Goal: Transaction & Acquisition: Purchase product/service

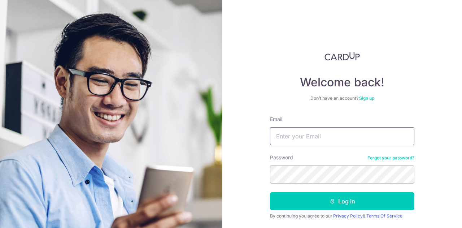
click at [331, 134] on input "Email" at bounding box center [342, 136] width 145 height 18
type input "[EMAIL_ADDRESS][DOMAIN_NAME]"
click at [270, 192] on button "Log in" at bounding box center [342, 201] width 145 height 18
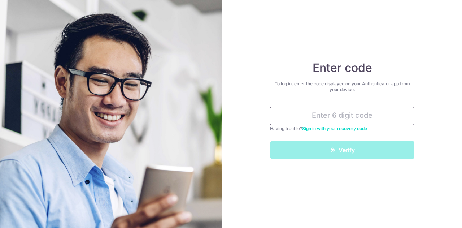
click at [335, 117] on input "text" at bounding box center [342, 116] width 145 height 18
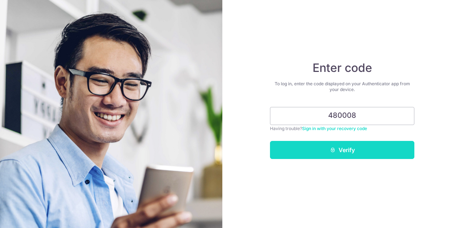
type input "480008"
click at [345, 146] on button "Verify" at bounding box center [342, 150] width 145 height 18
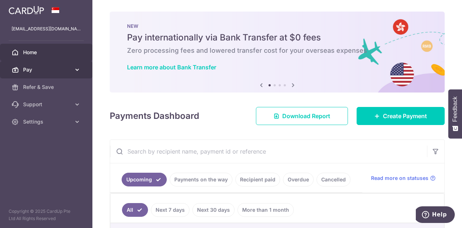
click at [37, 71] on span "Pay" at bounding box center [47, 69] width 48 height 7
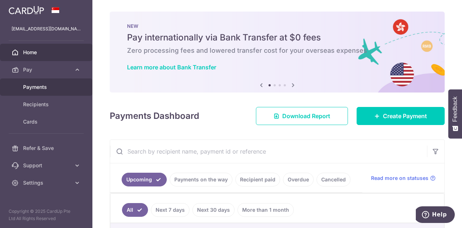
click at [49, 86] on span "Payments" at bounding box center [47, 86] width 48 height 7
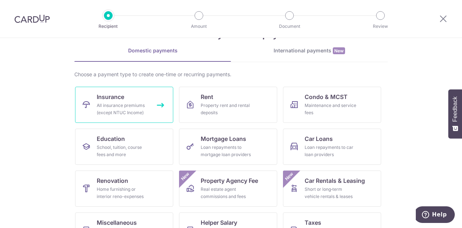
scroll to position [36, 0]
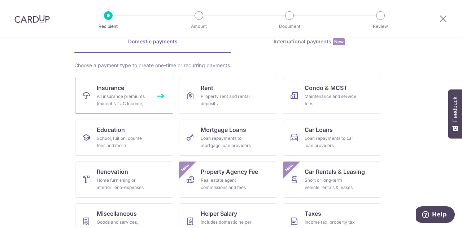
click at [129, 85] on link "Insurance All insurance premiums (except NTUC Income)" at bounding box center [124, 96] width 98 height 36
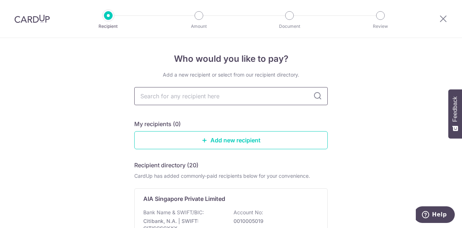
click at [181, 98] on input "text" at bounding box center [231, 96] width 194 height 18
type input "china t"
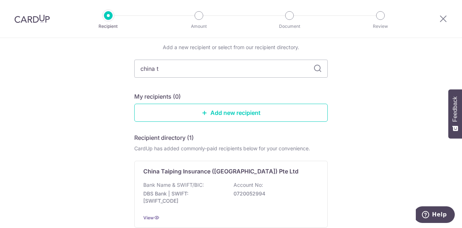
scroll to position [36, 0]
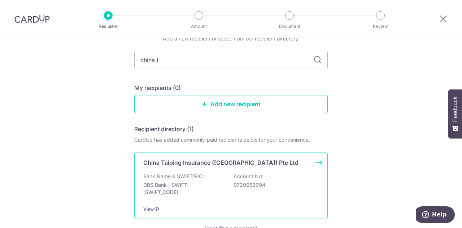
click at [201, 165] on p "China Taiping Insurance ([GEOGRAPHIC_DATA]) Pte Ltd" at bounding box center [220, 162] width 155 height 9
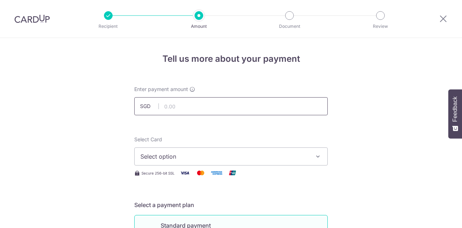
click at [184, 107] on input "text" at bounding box center [231, 106] width 194 height 18
paste input "1,438.75"
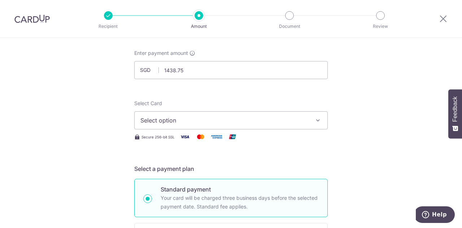
type input "1,438.75"
click at [182, 120] on span "Select option" at bounding box center [225, 120] width 168 height 9
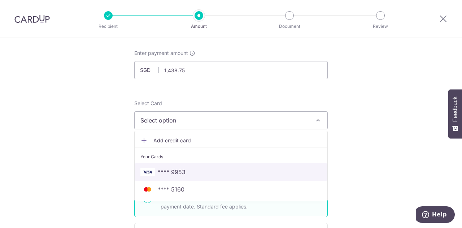
click at [184, 169] on span "**** 9953" at bounding box center [231, 172] width 181 height 9
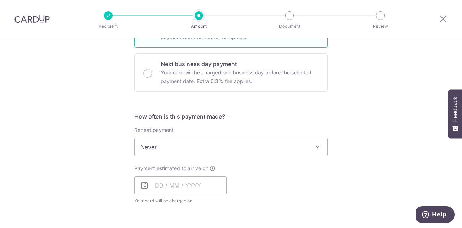
scroll to position [217, 0]
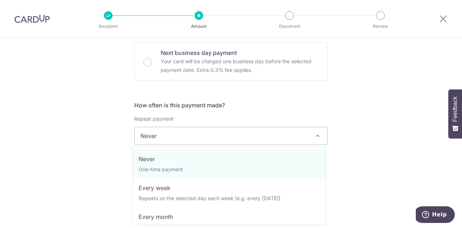
click at [204, 140] on span "Never" at bounding box center [231, 135] width 193 height 17
click at [203, 132] on span "Never" at bounding box center [231, 135] width 193 height 17
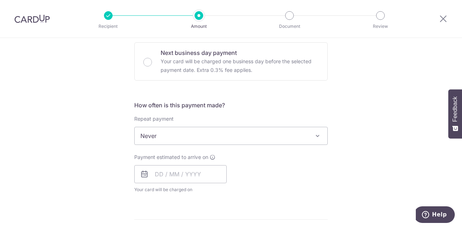
scroll to position [289, 0]
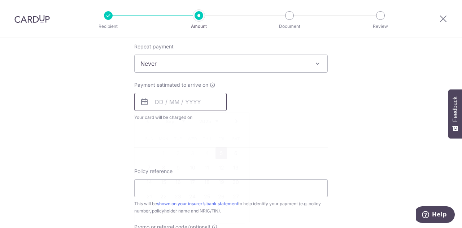
click at [169, 104] on input "text" at bounding box center [180, 102] width 92 height 18
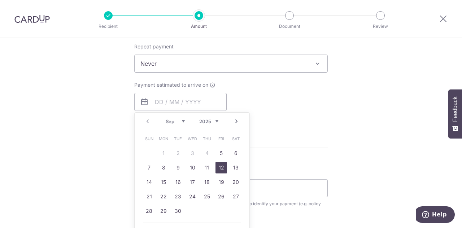
click at [218, 168] on link "12" at bounding box center [222, 168] width 12 height 12
type input "[DATE]"
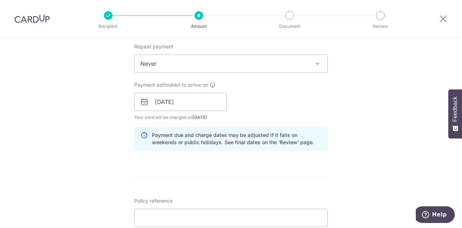
click at [76, 126] on div "Tell us more about your payment Enter payment amount SGD 1,438.75 1438.75 Selec…" at bounding box center [231, 90] width 462 height 683
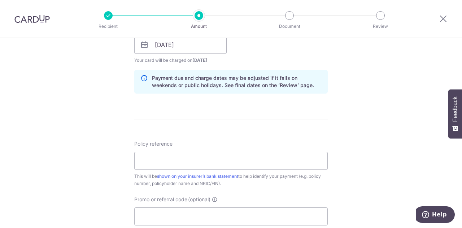
scroll to position [361, 0]
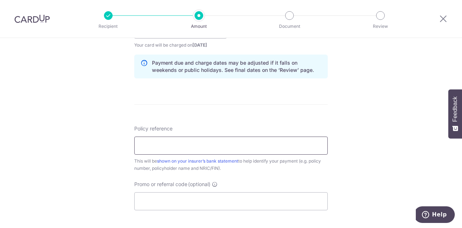
click at [185, 148] on input "Policy reference" at bounding box center [231, 146] width 194 height 18
drag, startPoint x: 186, startPoint y: 209, endPoint x: 186, endPoint y: 202, distance: 6.9
click at [186, 208] on input "Promo or referral code (optional)" at bounding box center [231, 201] width 194 height 18
paste input "OFF225"
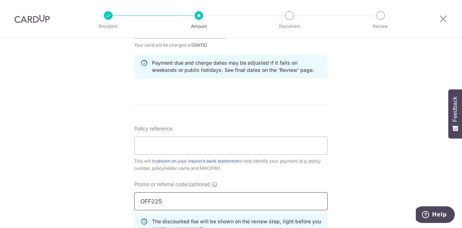
type input "OFF225"
click at [163, 143] on input "Policy reference" at bounding box center [231, 146] width 194 height 18
paste input "0000151728"
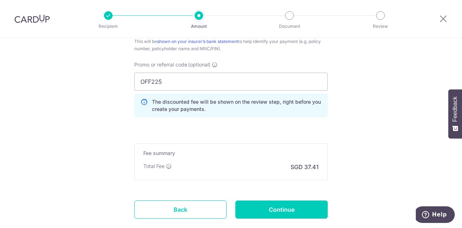
scroll to position [506, 0]
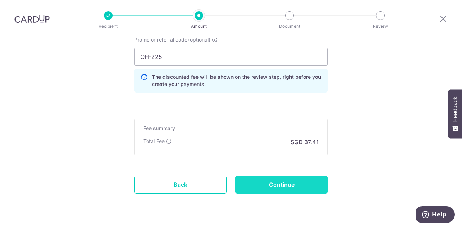
type input "0000151728"
click at [301, 179] on input "Continue" at bounding box center [282, 185] width 92 height 18
type input "Create Schedule"
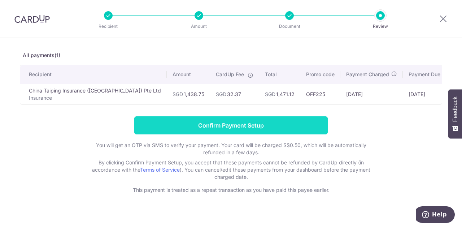
scroll to position [36, 0]
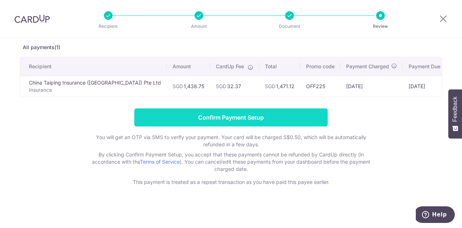
click at [274, 120] on input "Confirm Payment Setup" at bounding box center [231, 117] width 194 height 18
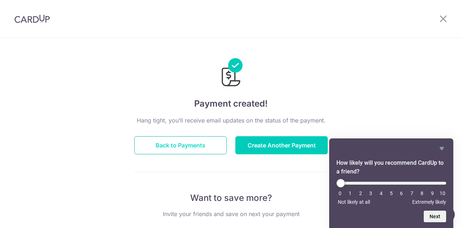
click at [199, 142] on button "Back to Payments" at bounding box center [180, 145] width 92 height 18
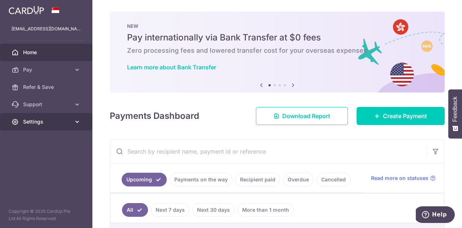
click at [72, 123] on link "Settings" at bounding box center [46, 121] width 92 height 17
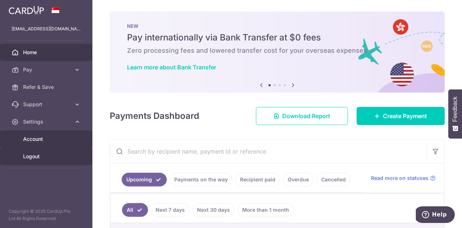
drag, startPoint x: 45, startPoint y: 154, endPoint x: 63, endPoint y: 140, distance: 23.1
click at [45, 154] on span "Logout" at bounding box center [47, 156] width 48 height 7
